Goal: Information Seeking & Learning: Learn about a topic

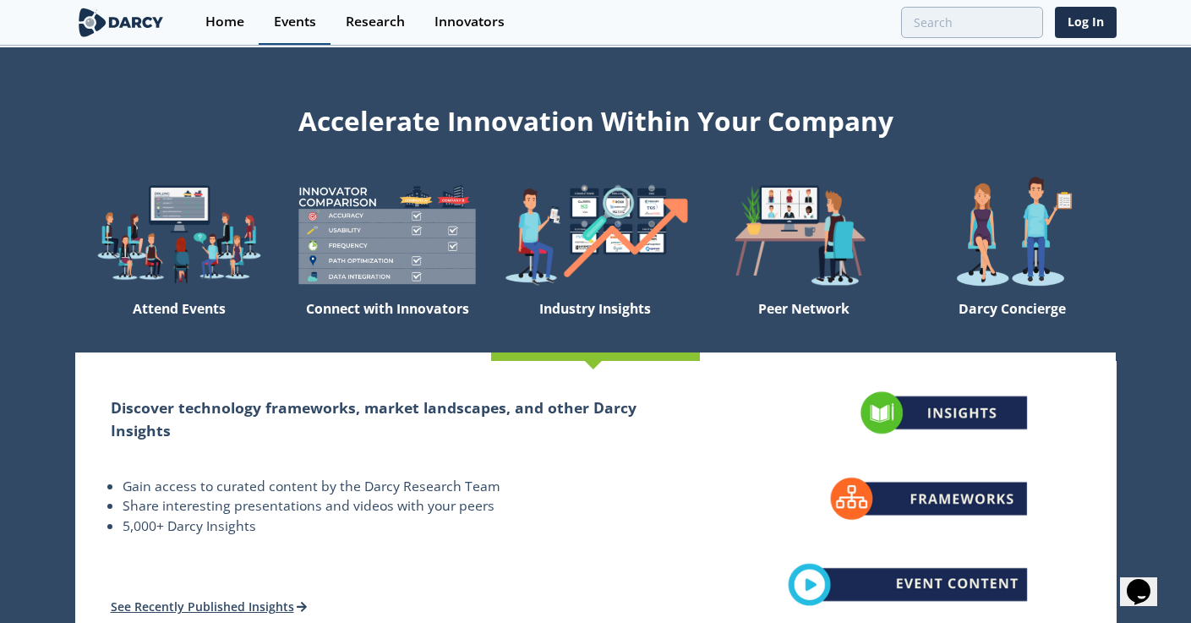
click at [312, 32] on link "Events" at bounding box center [295, 22] width 72 height 45
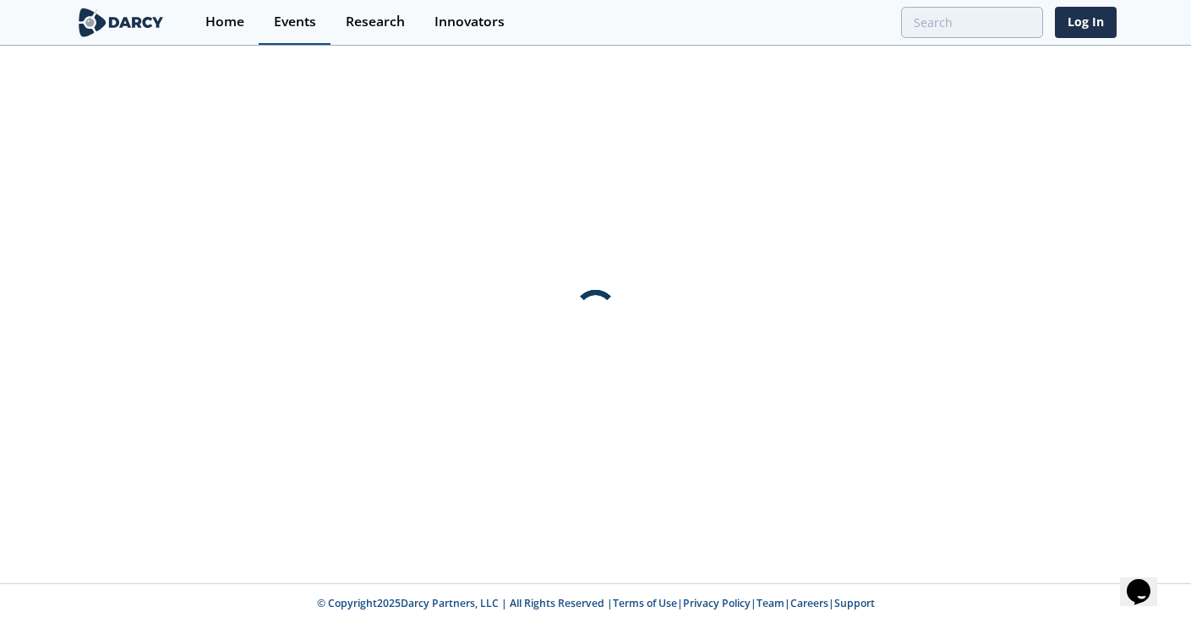
click at [301, 33] on link "Events" at bounding box center [295, 22] width 72 height 45
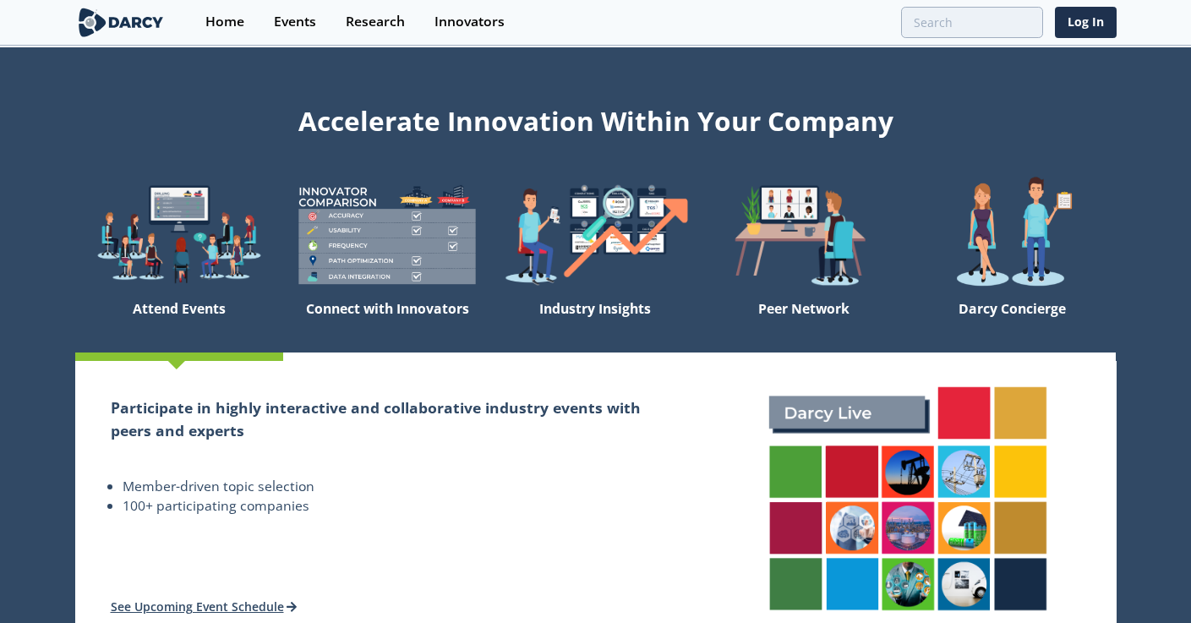
click at [301, 33] on link "Events" at bounding box center [295, 22] width 72 height 45
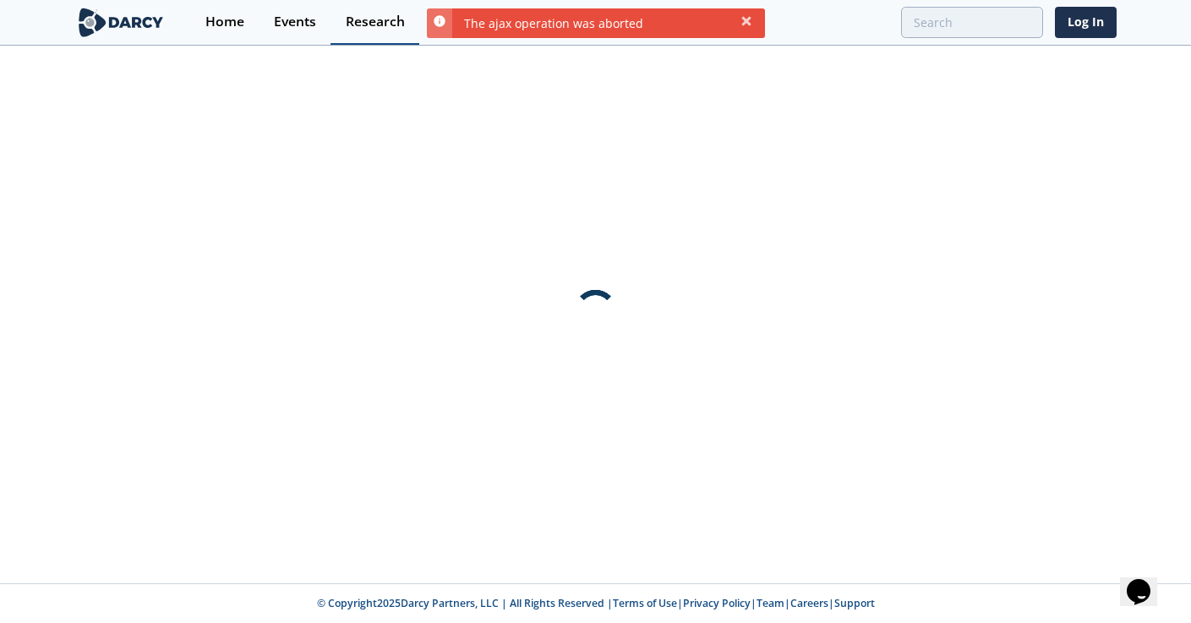
click at [365, 21] on div "Research" at bounding box center [375, 22] width 59 height 14
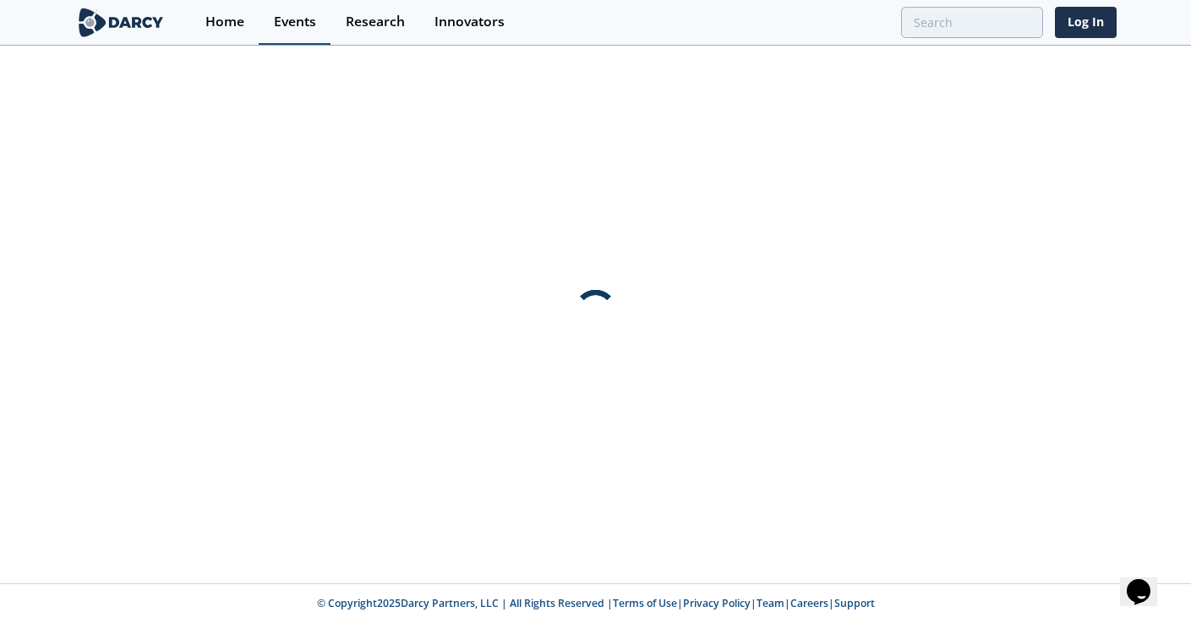
click at [310, 15] on div "Events" at bounding box center [295, 22] width 42 height 14
click at [351, 19] on div "Research" at bounding box center [375, 22] width 59 height 14
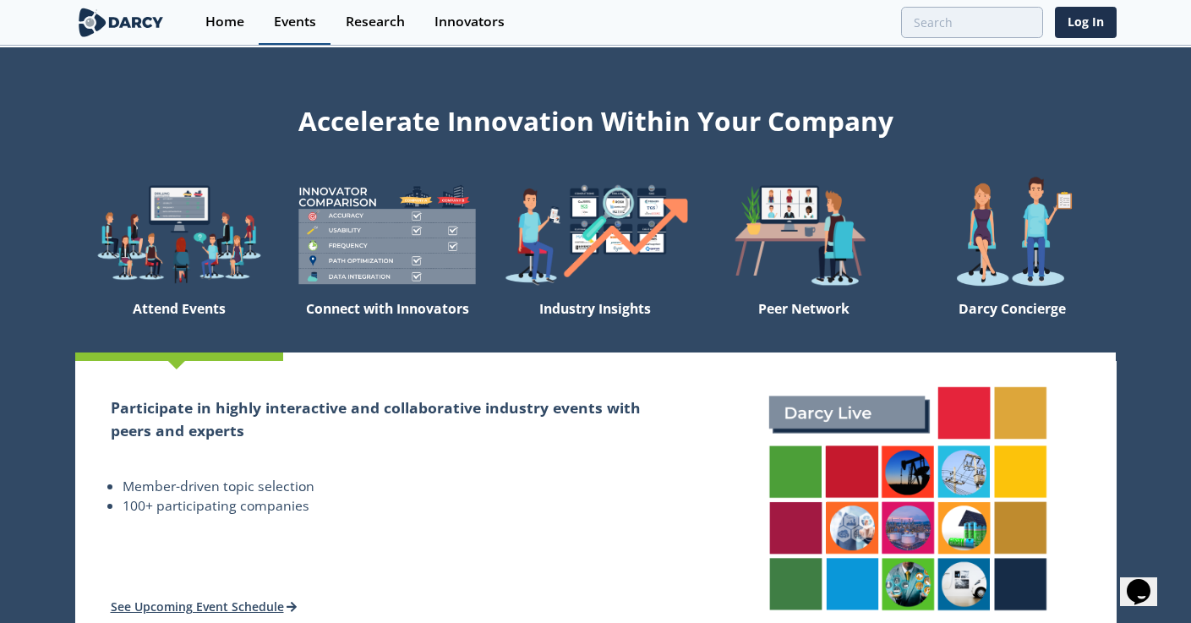
click at [292, 21] on div "Events" at bounding box center [295, 22] width 42 height 14
